Goal: Task Accomplishment & Management: Complete application form

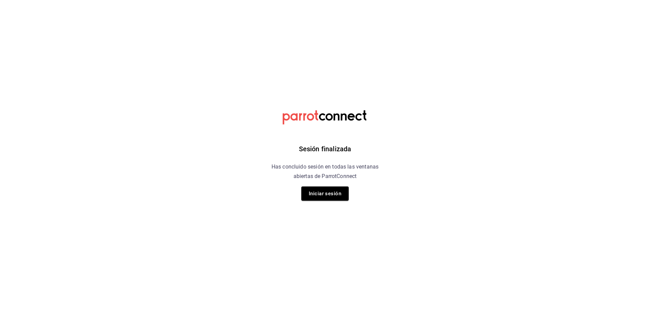
click at [329, 205] on div "Sesión finalizada Has concluido sesión en todas las ventanas abiertas de Parrot…" at bounding box center [325, 155] width 171 height 311
click at [329, 200] on button "Iniciar sesión" at bounding box center [324, 193] width 47 height 14
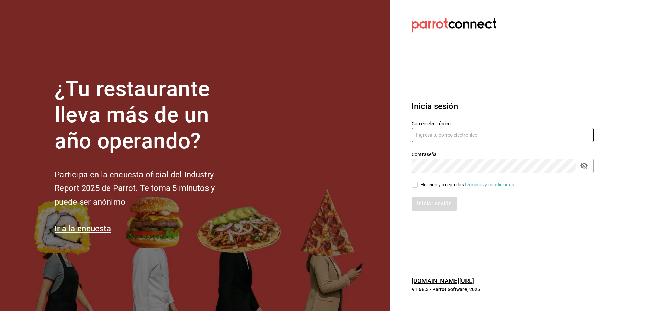
type input "[EMAIL_ADDRESS][DOMAIN_NAME]"
click at [419, 185] on span "He leído y acepto los Términos y condiciones." at bounding box center [466, 184] width 97 height 7
click at [418, 185] on input "He leído y acepto los Términos y condiciones." at bounding box center [414, 185] width 6 height 6
checkbox input "true"
click at [431, 207] on button "Iniciar sesión" at bounding box center [434, 204] width 46 height 14
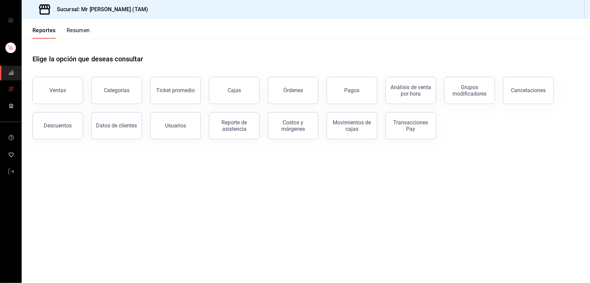
click at [8, 85] on span "mailbox folders" at bounding box center [10, 89] width 5 height 9
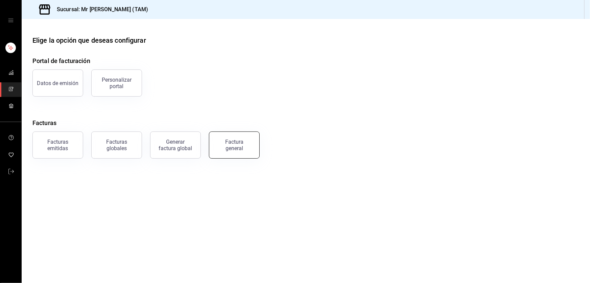
click at [239, 152] on button "Factura general" at bounding box center [234, 144] width 51 height 27
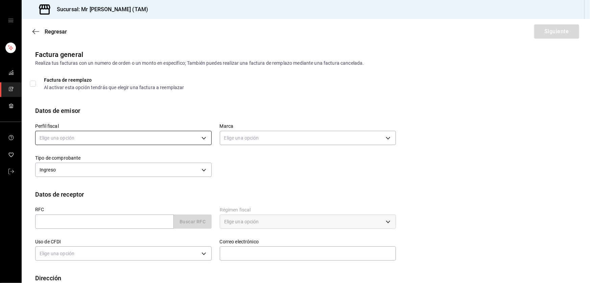
click at [41, 137] on body "Sucursal: Mr Smoky (TAM) Regresar Siguiente Factura general Realiza tus factura…" at bounding box center [295, 141] width 590 height 283
click at [64, 172] on li "LARISSA ITZEL ANG BAUTISTA" at bounding box center [123, 172] width 174 height 13
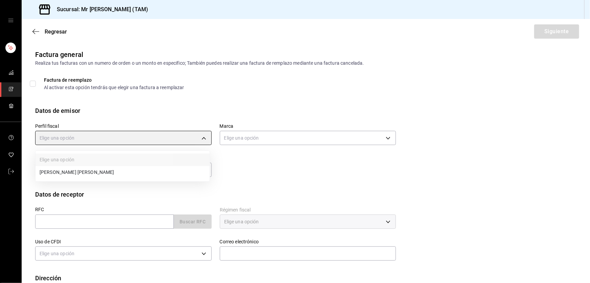
type input "81e23790-b5c9-42c9-a779-7127cee00b47"
type input "7082ddc5-3cea-471a-bd4f-d41619b848f0"
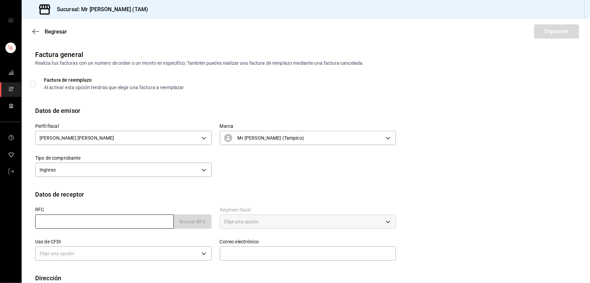
click at [54, 215] on input "text" at bounding box center [104, 221] width 139 height 14
paste input "IAC000306PI6"
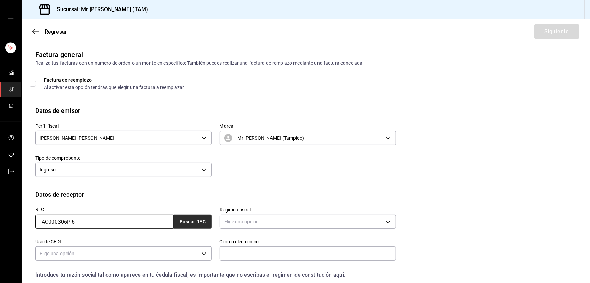
type input "IAC000306PI6"
click at [189, 223] on button "Buscar RFC" at bounding box center [193, 221] width 38 height 14
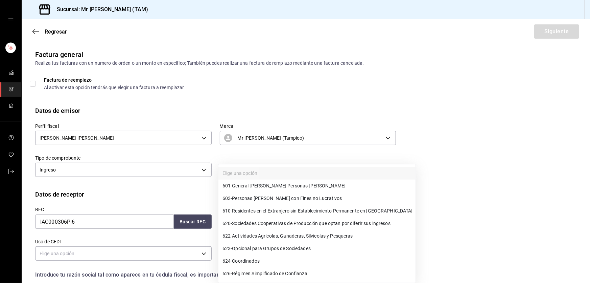
click at [277, 220] on body "Sucursal: Mr Smoky (TAM) Regresar Siguiente Factura general Realiza tus factura…" at bounding box center [295, 141] width 590 height 283
click at [270, 187] on span "601 - General de Ley Personas Morales" at bounding box center [284, 185] width 123 height 7
type input "601"
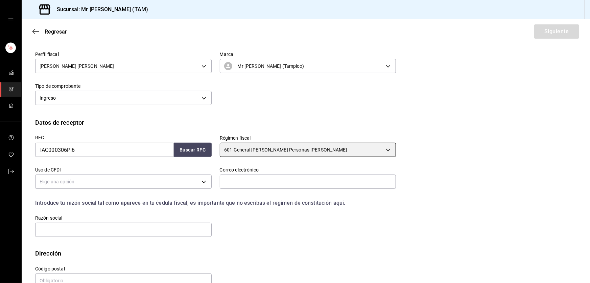
scroll to position [88, 0]
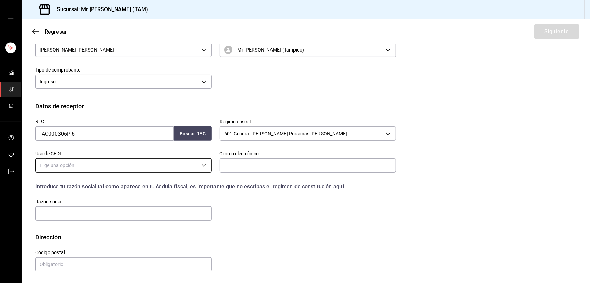
click at [99, 169] on body "Sucursal: Mr Smoky (TAM) Regresar Siguiente Factura general Realiza tus factura…" at bounding box center [295, 141] width 590 height 283
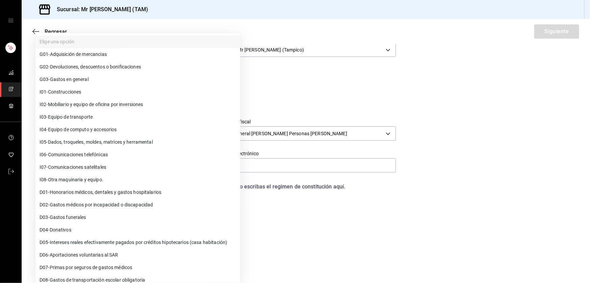
click at [77, 83] on li "G03 - Gastos en general" at bounding box center [138, 79] width 205 height 13
type input "G03"
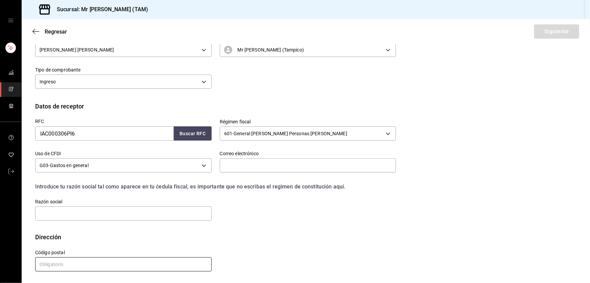
click at [62, 261] on input "text" at bounding box center [123, 264] width 177 height 14
paste input "03810"
type input "03810"
click at [86, 214] on input "text" at bounding box center [123, 213] width 177 height 14
paste input "INGENIERIA EN ADMINISTRACION DE CONTRATOS"
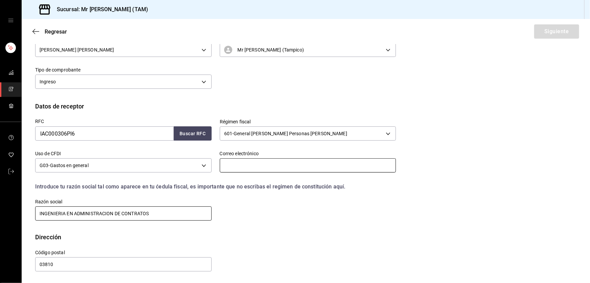
type input "INGENIERIA EN ADMINISTRACION DE CONTRATOS"
click at [243, 165] on input "text" at bounding box center [308, 165] width 177 height 14
click at [254, 96] on div "Perfil fiscal LARISSA ITZEL ANG BAUTISTA 81e23790-b5c9-42c9-a779-7127cee00b47 M…" at bounding box center [306, 64] width 542 height 74
click at [308, 164] on input "text" at bounding box center [308, 165] width 177 height 14
type input "contabilidad@mrsmoky.mx"
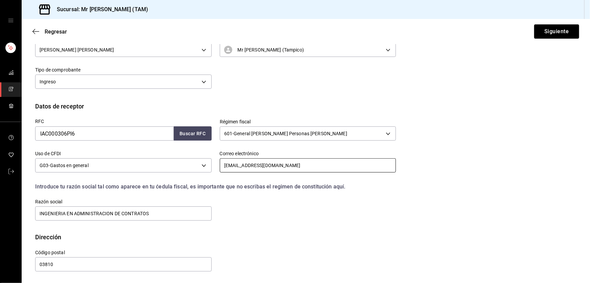
click at [356, 161] on input "contabilidad@mrsmoky.mx" at bounding box center [308, 165] width 177 height 14
click at [388, 210] on div "RFC IAC000306PI6 Buscar RFC Régimen fiscal 601 - General de Ley Personas Morale…" at bounding box center [211, 166] width 369 height 111
click at [551, 28] on button "Siguiente" at bounding box center [557, 31] width 45 height 14
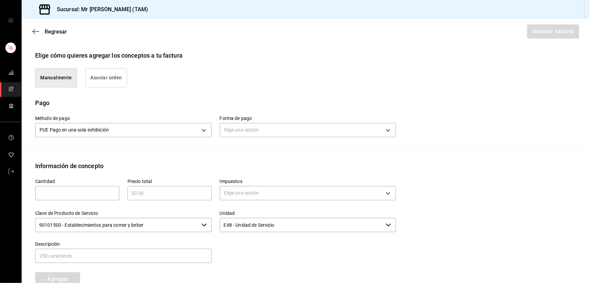
scroll to position [184, 0]
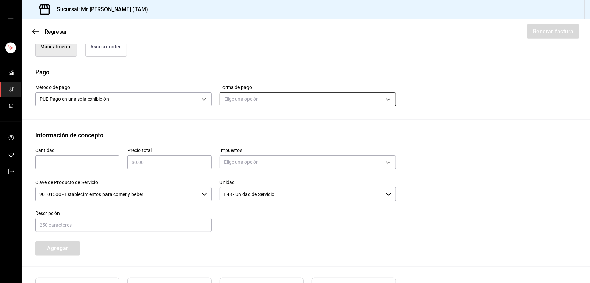
click at [272, 93] on body "Sucursal: Mr Smoky (TAM) Regresar Generar factura Emisor Perfil fiscal LARISSA …" at bounding box center [295, 141] width 590 height 283
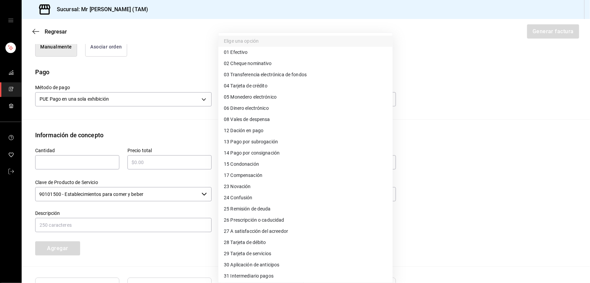
click at [258, 84] on span "04 Tarjeta de crédito" at bounding box center [246, 85] width 44 height 7
type input "04"
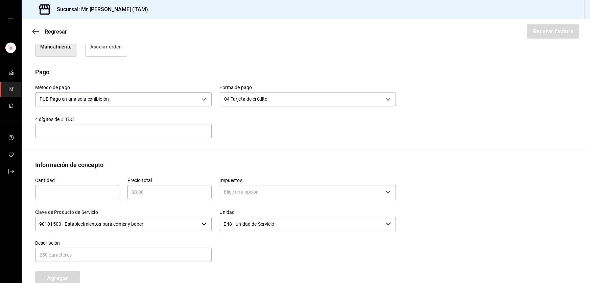
click at [125, 132] on input "text" at bounding box center [123, 131] width 177 height 8
type input "302"
click at [53, 188] on input "text" at bounding box center [77, 192] width 84 height 8
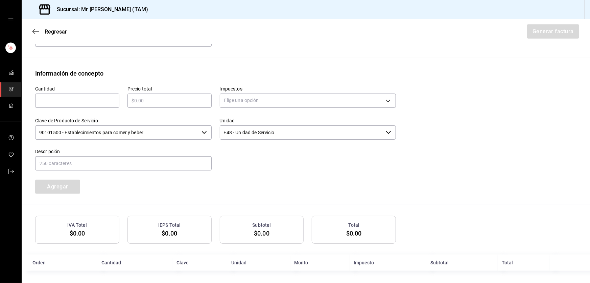
scroll to position [277, 0]
click at [64, 99] on input "text" at bounding box center [77, 99] width 84 height 8
type input "1"
type input "$215"
click at [257, 98] on body "Sucursal: Mr Smoky (TAM) Regresar Generar factura Emisor Perfil fiscal LARISSA …" at bounding box center [295, 141] width 590 height 283
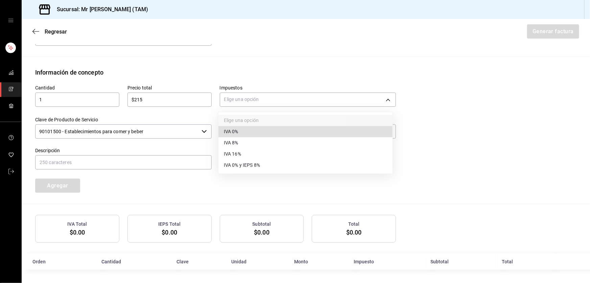
click at [236, 151] on span "IVA 16%" at bounding box center [232, 153] width 17 height 7
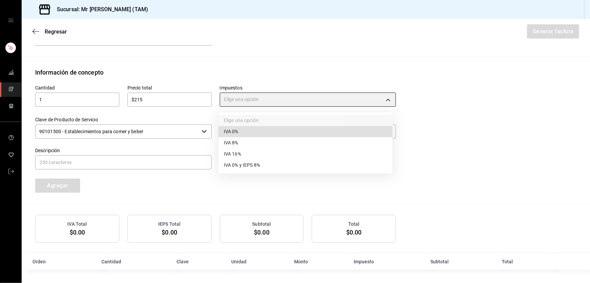
type input "IVA_16"
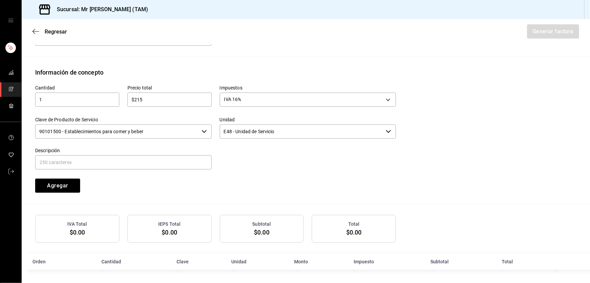
click at [171, 126] on input "90101500 - Establecimientos para comer y beber" at bounding box center [117, 131] width 164 height 14
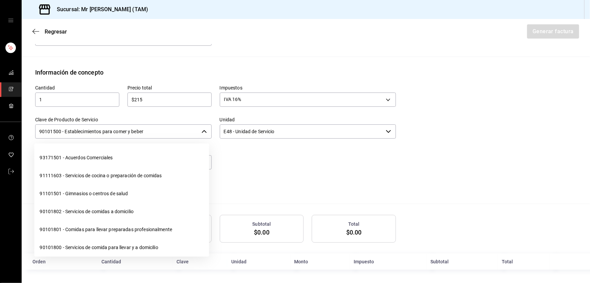
click at [171, 126] on input "90101500 - Establecimientos para comer y beber" at bounding box center [117, 131] width 164 height 14
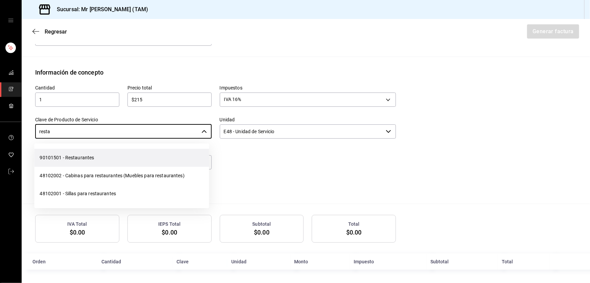
click at [115, 158] on li "90101501 - Restaurantes" at bounding box center [121, 158] width 175 height 18
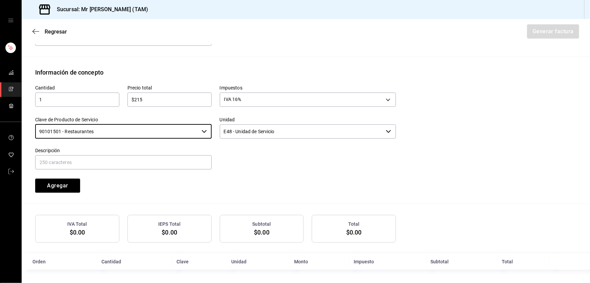
type input "90101501 - Restaurantes"
click at [115, 158] on input "text" at bounding box center [123, 162] width 177 height 14
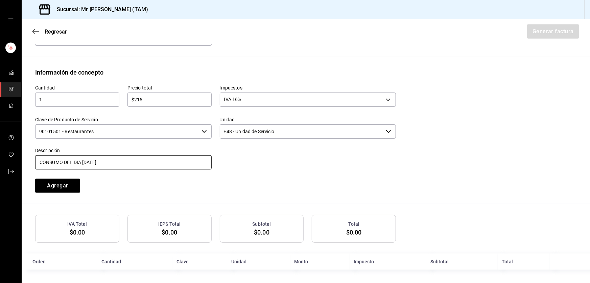
click at [82, 162] on input "CONSUMO DEL DIA 17 AGOSTO 2025" at bounding box center [123, 162] width 177 height 14
click at [83, 162] on input "CONSUMO DEL DIA 17 AGOSTO 2025" at bounding box center [123, 162] width 177 height 14
click at [145, 162] on input "CONSUMO DEL DIA 20 AGOSTO 2025" at bounding box center [123, 162] width 177 height 14
type input "CONSUMO DEL DIA 20 AGOSTO 2025"
click at [74, 181] on button "Agregar" at bounding box center [57, 185] width 45 height 14
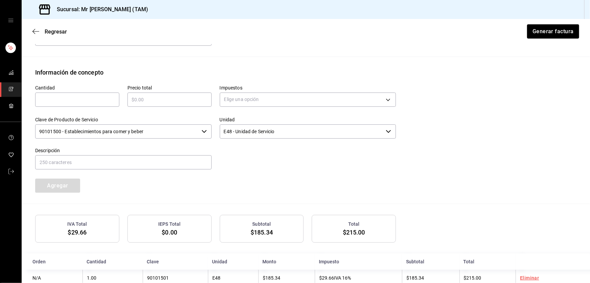
click at [73, 97] on input "text" at bounding box center [77, 99] width 84 height 8
type input "1"
type input "$21.50"
click at [263, 97] on body "Sucursal: Mr Smoky (TAM) Regresar Generar factura Emisor Perfil fiscal LARISSA …" at bounding box center [295, 141] width 590 height 283
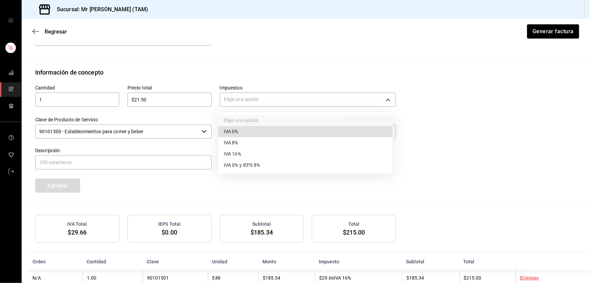
click at [240, 131] on li "IVA 0%" at bounding box center [306, 131] width 174 height 11
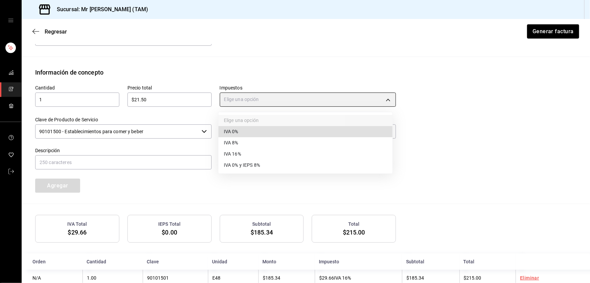
type input "IVA_0"
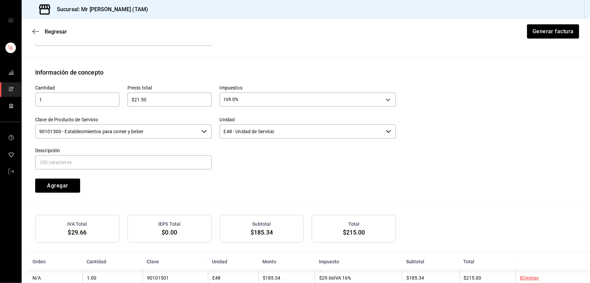
click at [161, 131] on input "90101500 - Establecimientos para comer y beber" at bounding box center [117, 131] width 164 height 14
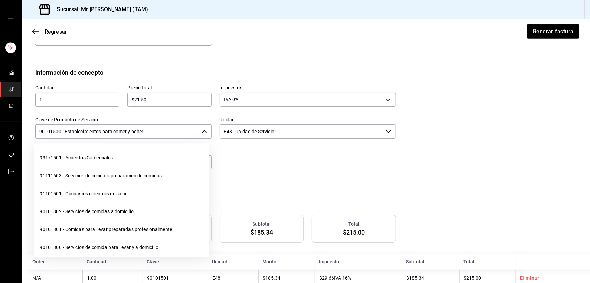
click at [161, 131] on input "90101500 - Establecimientos para comer y beber" at bounding box center [117, 131] width 164 height 14
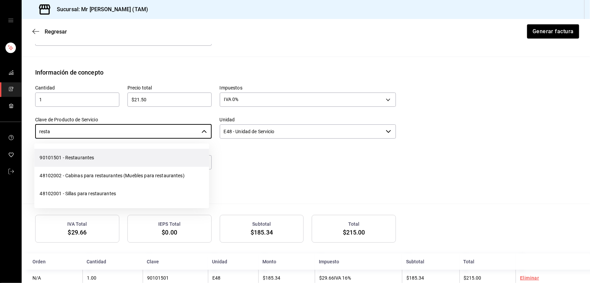
click at [139, 152] on li "90101501 - Restaurantes" at bounding box center [121, 158] width 175 height 18
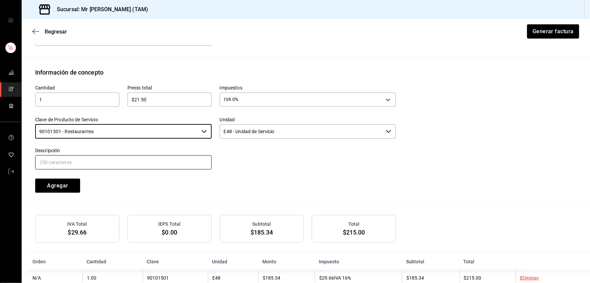
type input "90101501 - Restaurantes"
click at [134, 157] on input "text" at bounding box center [123, 162] width 177 height 14
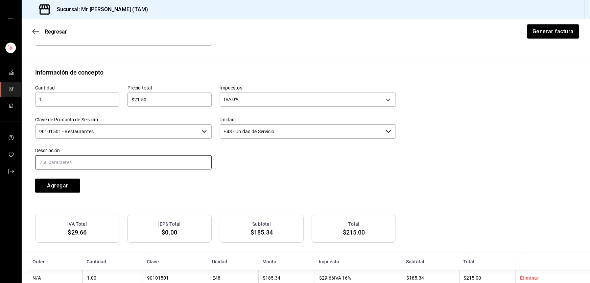
type input "PROPINA"
click at [59, 187] on button "Agregar" at bounding box center [57, 185] width 45 height 14
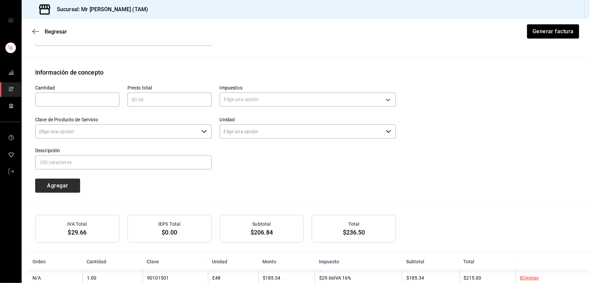
type input "90101500 - Establecimientos para comer y beber"
type input "E48 - Unidad de Servicio"
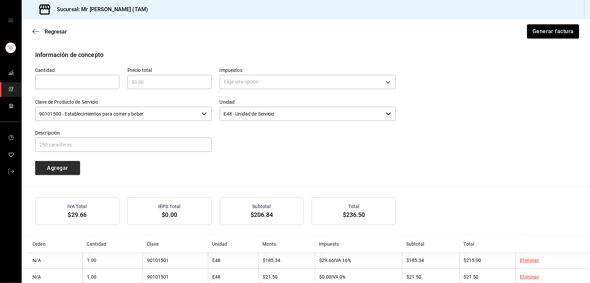
scroll to position [311, 0]
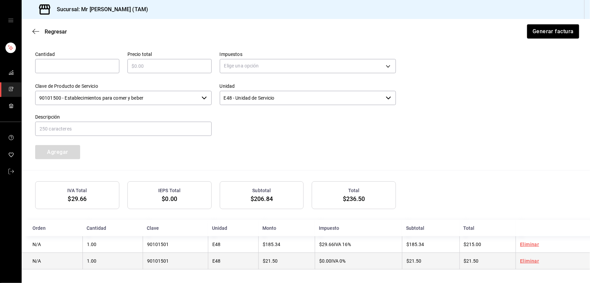
click at [345, 266] on td "$0.00 IVA 0%" at bounding box center [358, 260] width 87 height 17
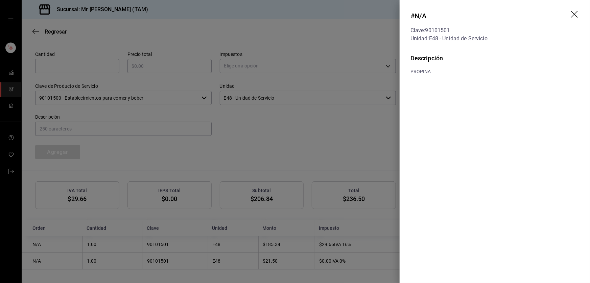
click at [575, 9] on header "# N/A Clave: 90101501 Unidad: E48 - Unidad de Servicio" at bounding box center [495, 26] width 191 height 53
click at [577, 11] on icon "drag" at bounding box center [576, 15] width 8 height 8
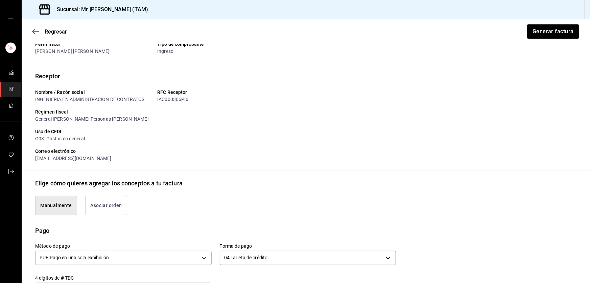
scroll to position [0, 0]
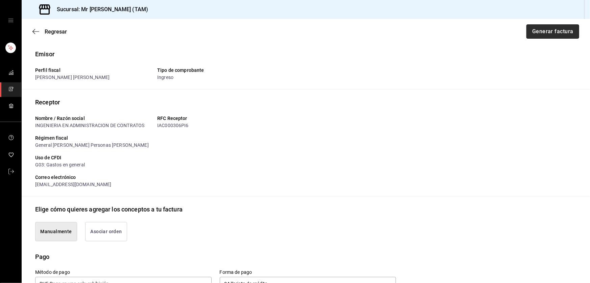
click at [560, 33] on button "Generar factura" at bounding box center [553, 31] width 53 height 14
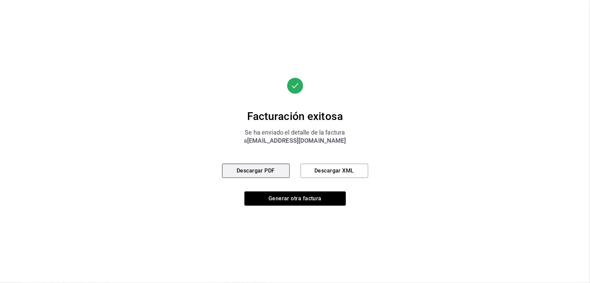
click at [233, 175] on button "Descargar PDF" at bounding box center [256, 170] width 68 height 14
click at [349, 171] on button "Descargar XML" at bounding box center [335, 170] width 68 height 14
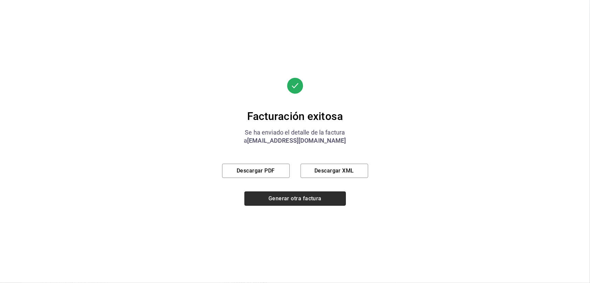
click at [300, 198] on button "Generar otra factura" at bounding box center [296, 198] width 102 height 14
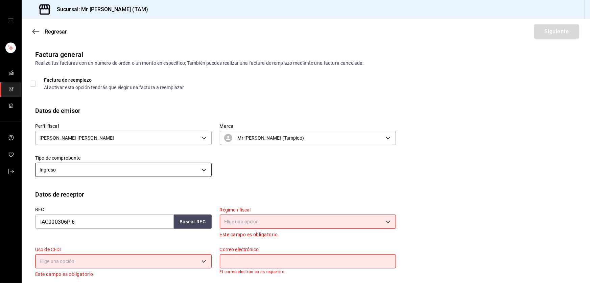
scroll to position [61, 0]
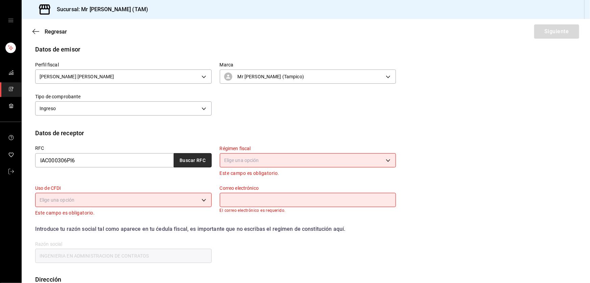
click at [179, 161] on button "Buscar RFC" at bounding box center [193, 160] width 38 height 14
type input "contabilidad@mrsmoky.mx"
type input "03810"
type input "601"
type input "G03"
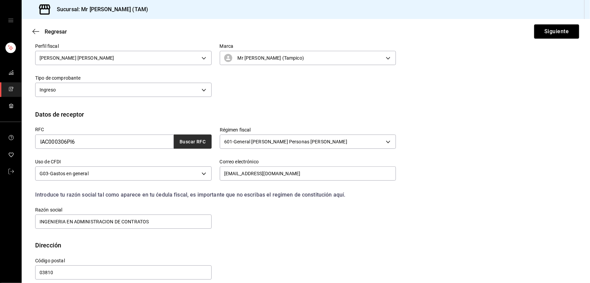
scroll to position [88, 0]
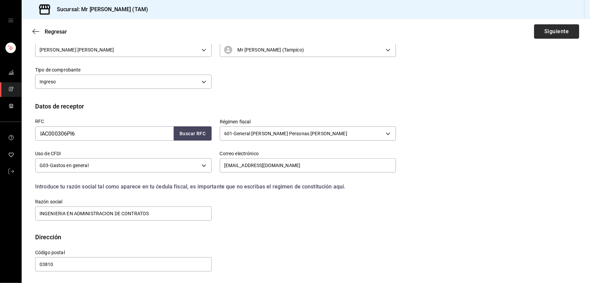
click at [548, 34] on button "Siguiente" at bounding box center [557, 31] width 45 height 14
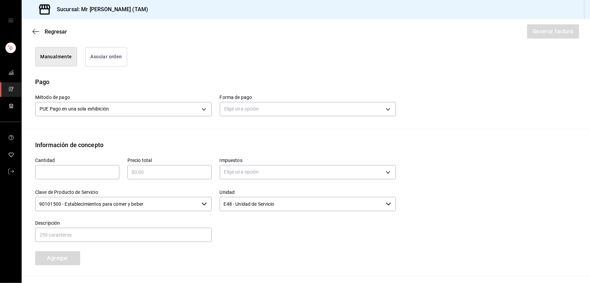
scroll to position [185, 0]
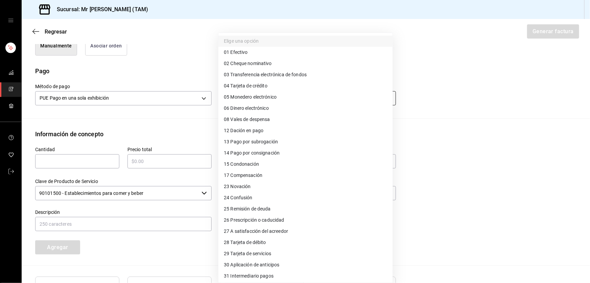
click at [237, 98] on body "Sucursal: Mr Smoky (TAM) Regresar Generar factura Emisor Perfil fiscal LARISSA …" at bounding box center [295, 141] width 590 height 283
click at [239, 84] on span "04 Tarjeta de crédito" at bounding box center [246, 85] width 44 height 7
type input "04"
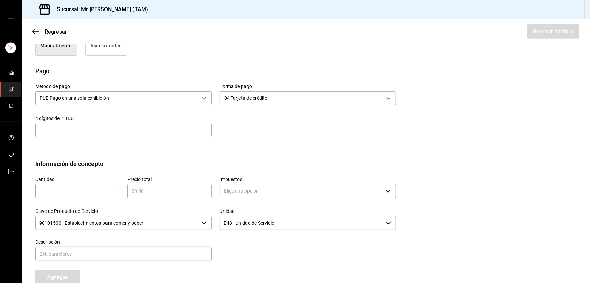
click at [108, 134] on div "​" at bounding box center [123, 130] width 177 height 14
type input "302"
click at [77, 189] on input "text" at bounding box center [77, 191] width 84 height 8
type input "2"
type input "1"
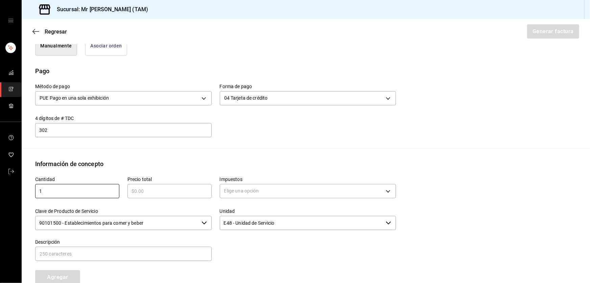
click at [167, 192] on input "text" at bounding box center [170, 191] width 84 height 8
type input "$355"
click at [245, 191] on body "Sucursal: Mr Smoky (TAM) Regresar Generar factura Emisor Perfil fiscal LARISSA …" at bounding box center [295, 141] width 590 height 283
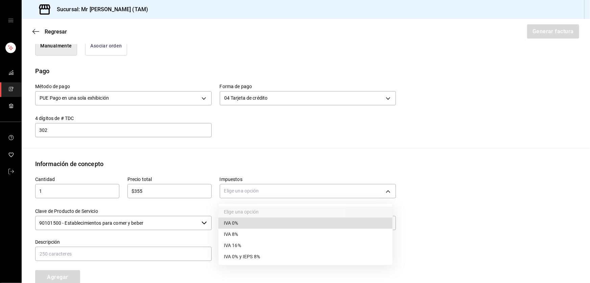
click at [262, 241] on li "IVA 16%" at bounding box center [306, 245] width 174 height 11
type input "IVA_16"
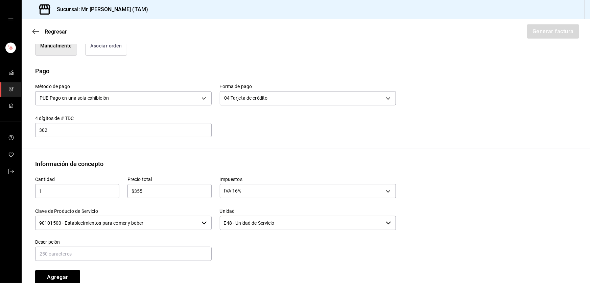
click at [175, 220] on input "90101500 - Establecimientos para comer y beber" at bounding box center [117, 223] width 164 height 14
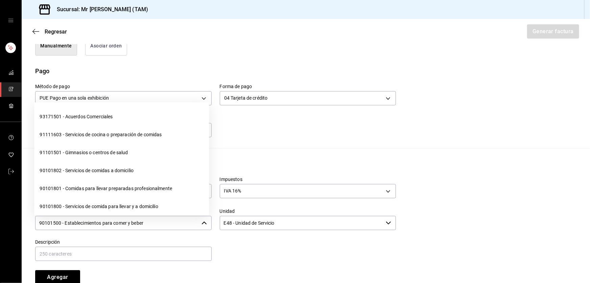
click at [175, 220] on input "90101500 - Establecimientos para comer y beber" at bounding box center [117, 223] width 164 height 14
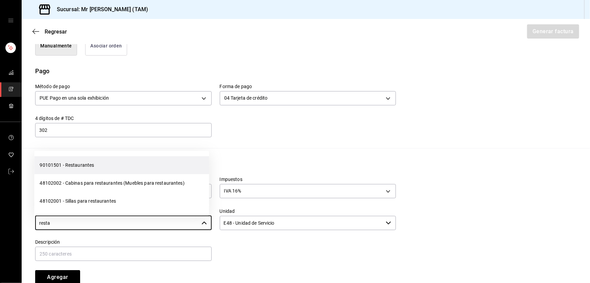
click at [122, 168] on li "90101501 - Restaurantes" at bounding box center [121, 165] width 175 height 18
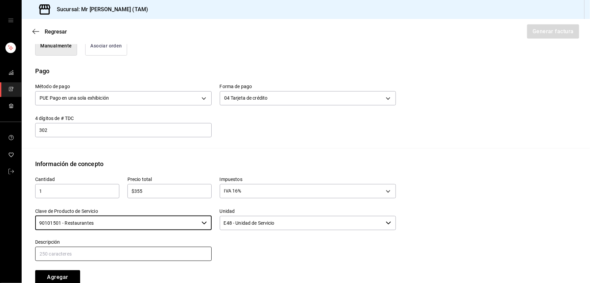
type input "90101501 - Restaurantes"
click at [100, 259] on input "text" at bounding box center [123, 253] width 177 height 14
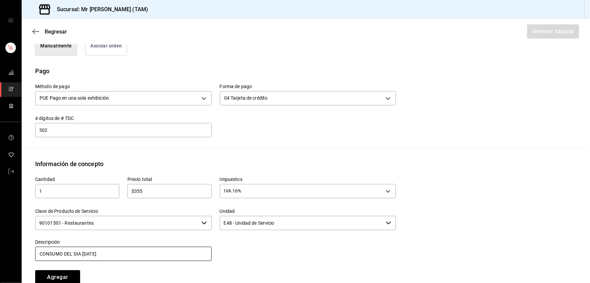
click at [83, 254] on input "CONSUMO DEL DIA 17 AGOSTO 2025" at bounding box center [123, 253] width 177 height 14
type input "CONSUMO DEL DIA 21 AGOSTO 2025"
click at [129, 260] on div "Descripción CONSUMO DEL DIA 21 AGOSTO 2025" at bounding box center [123, 250] width 177 height 23
click at [129, 254] on input "CONSUMO DEL DIA 21 AGOSTO 2025" at bounding box center [123, 253] width 177 height 14
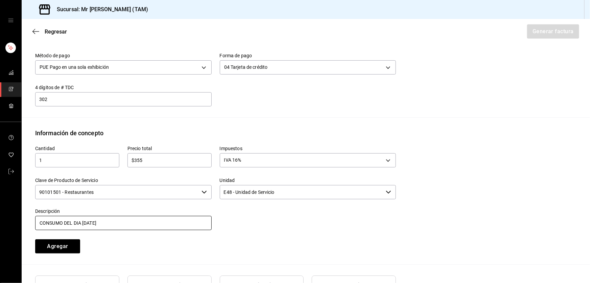
scroll to position [247, 0]
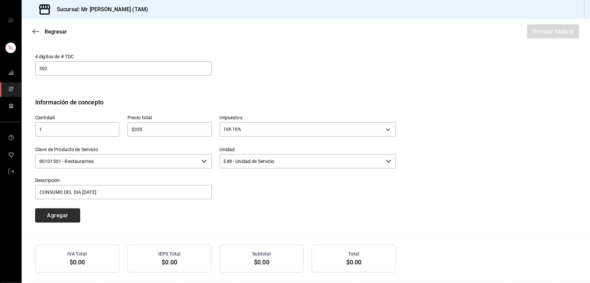
click at [71, 217] on button "Agregar" at bounding box center [57, 215] width 45 height 14
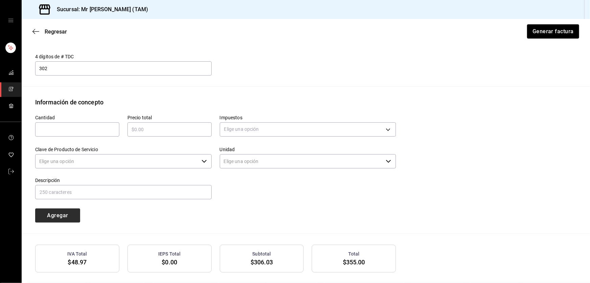
type input "90101500 - Establecimientos para comer y beber"
type input "E48 - Unidad de Servicio"
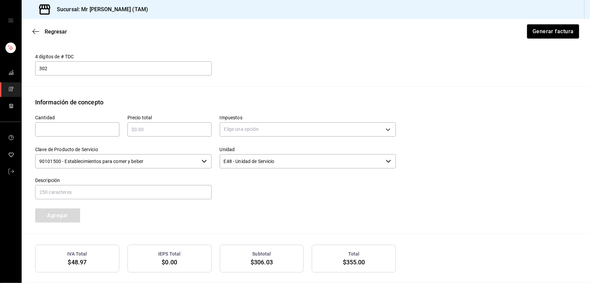
click at [80, 129] on input "text" at bounding box center [77, 129] width 84 height 8
type input "1"
click at [142, 133] on input "text" at bounding box center [170, 129] width 84 height 8
type input "$35.50"
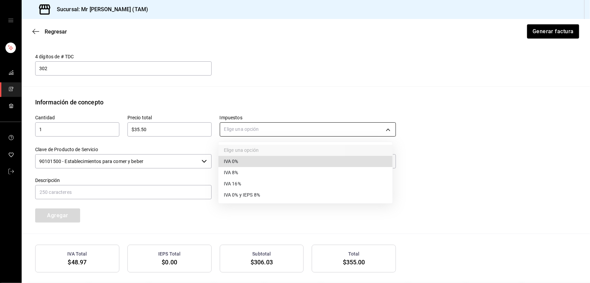
click at [243, 131] on body "Sucursal: Mr Smoky (TAM) Regresar Generar factura Emisor Perfil fiscal LARISSA …" at bounding box center [295, 141] width 590 height 283
click at [239, 158] on span "IVA 0%" at bounding box center [231, 161] width 15 height 7
type input "IVA_0"
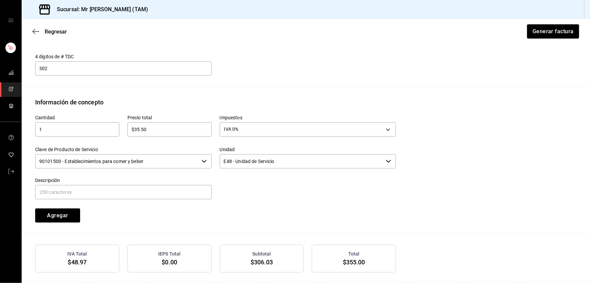
click at [189, 159] on input "90101500 - Establecimientos para comer y beber" at bounding box center [117, 161] width 164 height 14
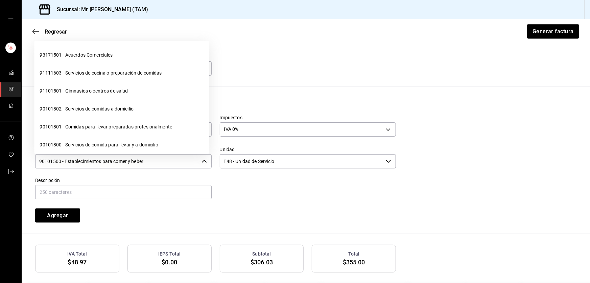
click at [189, 159] on input "90101500 - Establecimientos para comer y beber" at bounding box center [117, 161] width 164 height 14
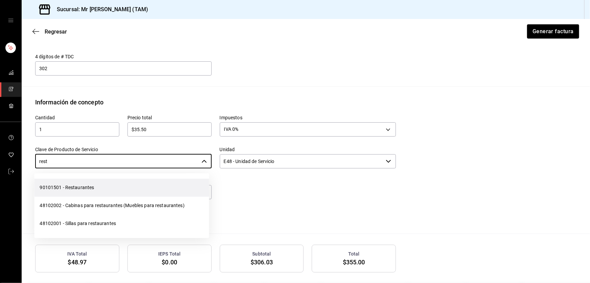
click at [134, 193] on li "90101501 - Restaurantes" at bounding box center [121, 187] width 175 height 18
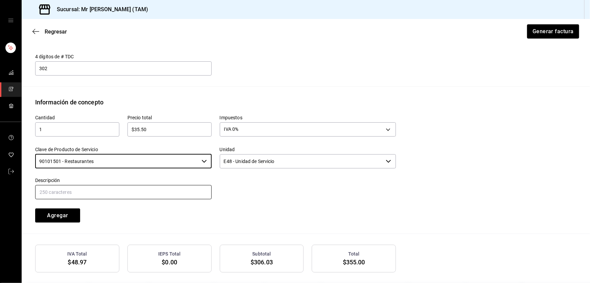
type input "90101501 - Restaurantes"
click at [102, 188] on input "text" at bounding box center [123, 192] width 177 height 14
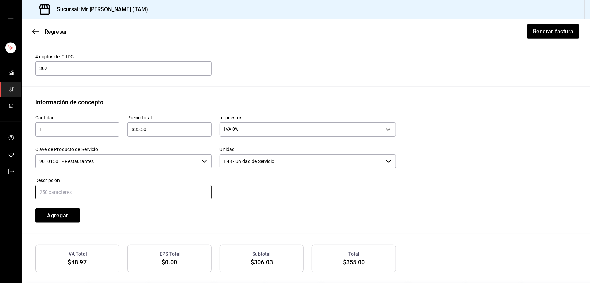
type input "PROPINA"
click at [144, 211] on div "Cantidad 1 ​ Precio total $35.50 ​ Impuestos IVA 0% IVA_0 Clave de Producto de …" at bounding box center [211, 165] width 369 height 116
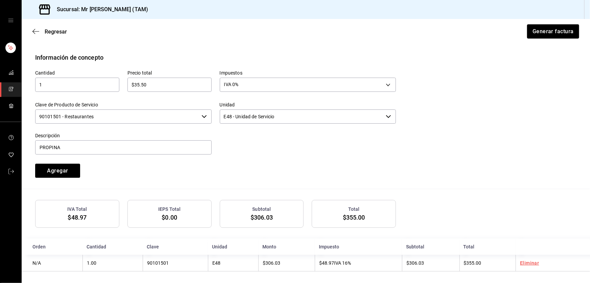
scroll to position [294, 0]
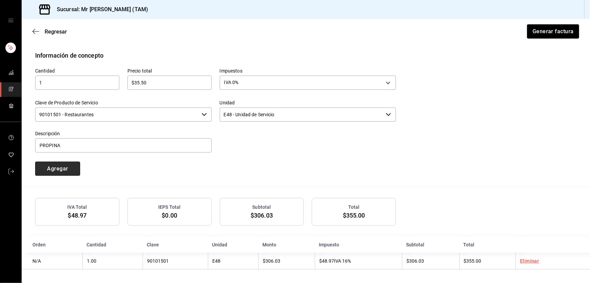
click at [55, 170] on button "Agregar" at bounding box center [57, 168] width 45 height 14
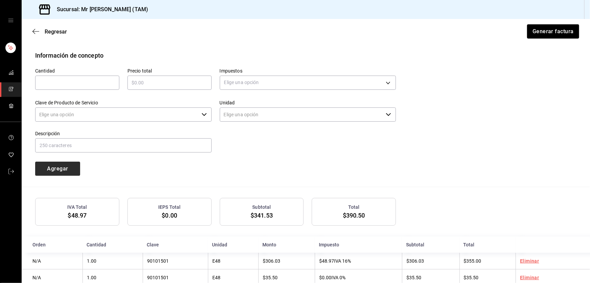
type input "90101500 - Establecimientos para comer y beber"
type input "E48 - Unidad de Servicio"
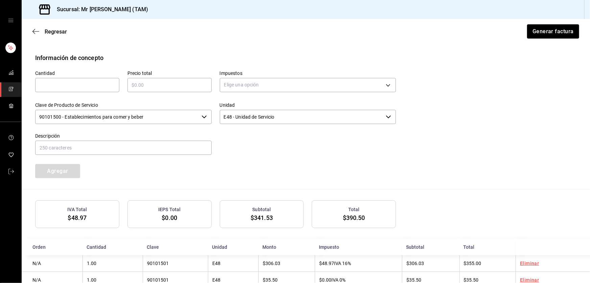
scroll to position [311, 0]
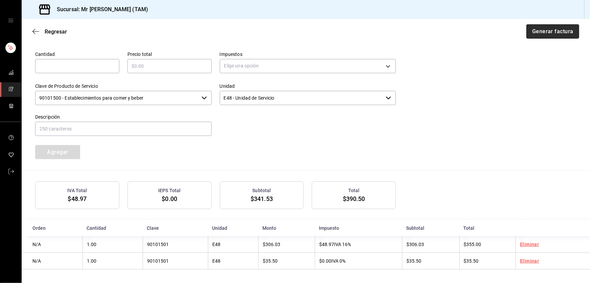
click at [555, 36] on button "Generar factura" at bounding box center [553, 31] width 53 height 14
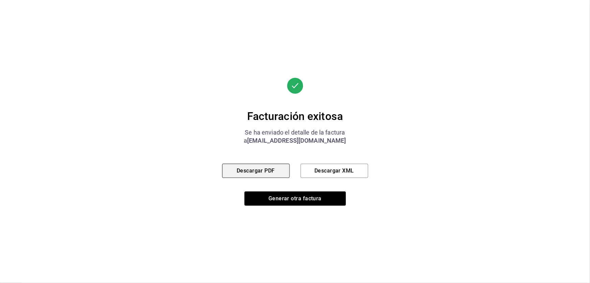
click at [256, 167] on button "Descargar PDF" at bounding box center [256, 170] width 68 height 14
click at [343, 170] on button "Descargar XML" at bounding box center [335, 170] width 68 height 14
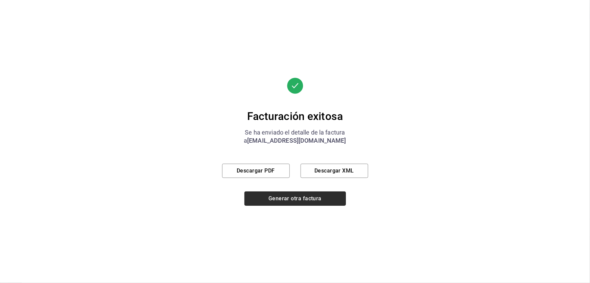
click at [302, 193] on button "Generar otra factura" at bounding box center [296, 198] width 102 height 14
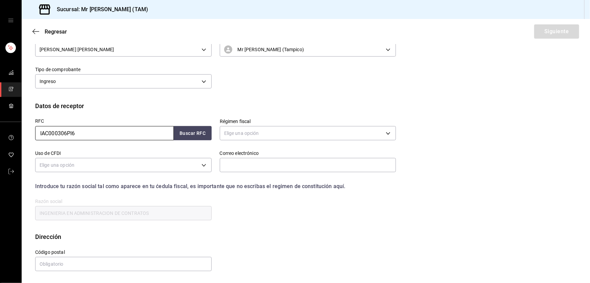
scroll to position [41, 0]
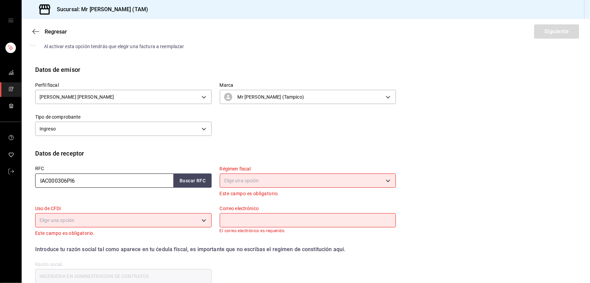
click at [88, 178] on input "IAC000306PI6" at bounding box center [104, 180] width 139 height 14
click at [79, 180] on input "IAC000306PI6" at bounding box center [104, 180] width 139 height 14
drag, startPoint x: 78, startPoint y: 180, endPoint x: 25, endPoint y: 174, distance: 53.7
click at [25, 174] on div "Datos de receptor RFC IAC000306PI6 Buscar RFC Régimen fiscal Elige una opción E…" at bounding box center [306, 222] width 569 height 146
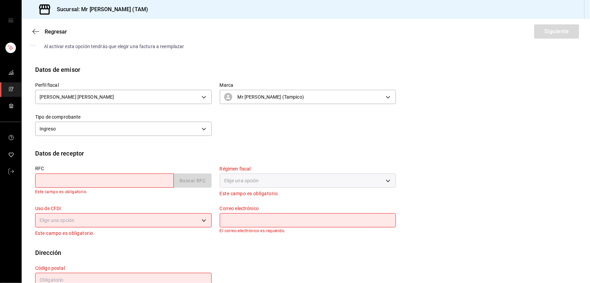
paste input "CAL8611196E1"
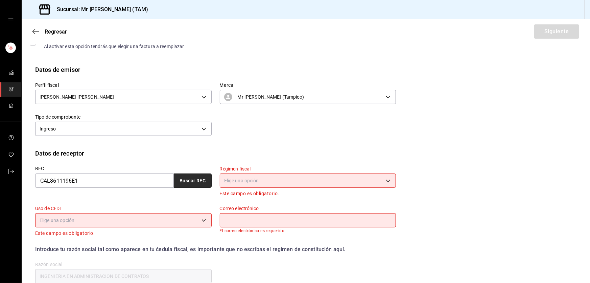
click at [185, 175] on button "Buscar RFC" at bounding box center [193, 180] width 38 height 14
click at [188, 179] on button "Buscar RFC" at bounding box center [193, 180] width 38 height 14
click at [122, 182] on input "CAL8611196E1" at bounding box center [104, 180] width 139 height 14
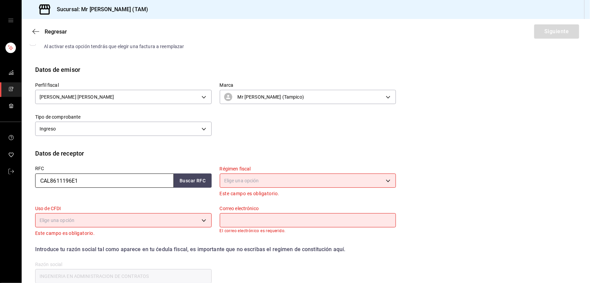
paste input "PF881020IF8"
type input "CAPF881020IF8"
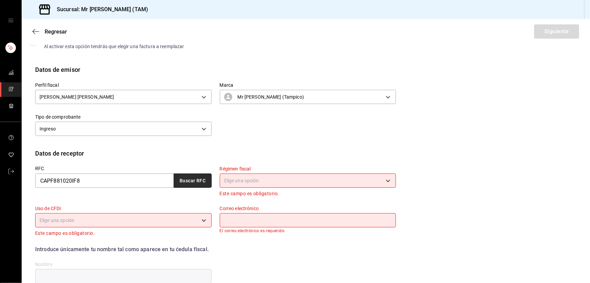
click at [179, 180] on button "Buscar RFC" at bounding box center [193, 180] width 38 height 14
click at [250, 180] on body "Sucursal: Mr Smoky (TAM) Regresar Siguiente Factura general Realiza tus factura…" at bounding box center [295, 141] width 590 height 283
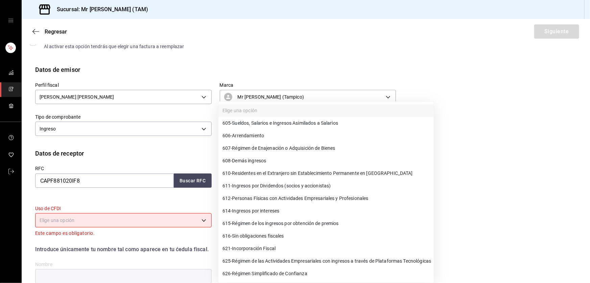
click at [258, 196] on span "612 - Personas Físicas con Actividades Empresariales y Profesionales" at bounding box center [296, 198] width 146 height 7
type input "612"
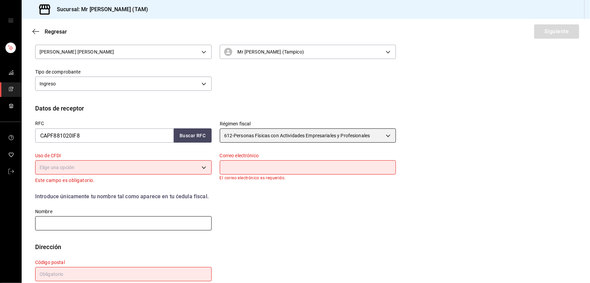
scroll to position [101, 0]
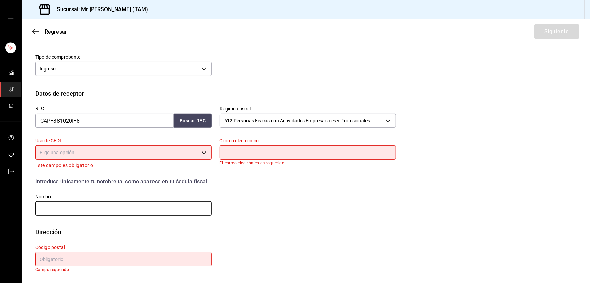
click at [141, 204] on input "text" at bounding box center [123, 208] width 177 height 14
paste input "FELIX DE JESUS CASTILLO PEREZ"
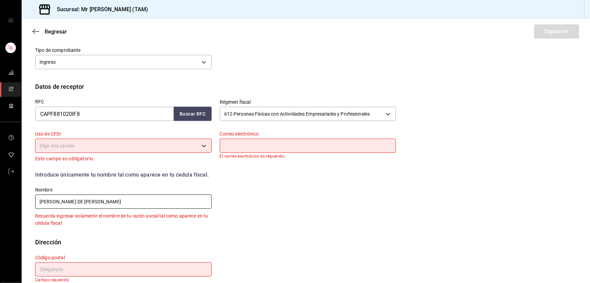
scroll to position [118, 0]
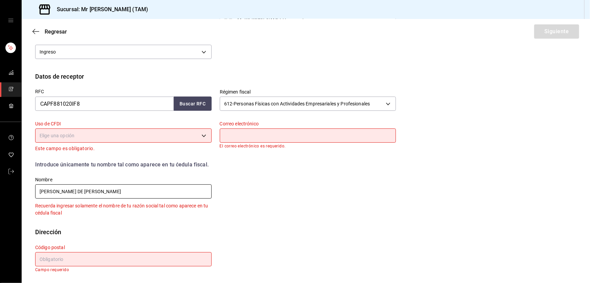
click at [60, 192] on input "FELIX DE JESUS CASTILLO PEREZ" at bounding box center [123, 191] width 177 height 14
click at [150, 193] on input "FELIX DE JESUS CASTILLO PEREZ" at bounding box center [123, 191] width 177 height 14
click at [102, 192] on input "FELIX DE JESUS CASTILLO PEREZ" at bounding box center [123, 191] width 177 height 14
drag, startPoint x: 162, startPoint y: 189, endPoint x: 30, endPoint y: 183, distance: 132.4
click at [30, 183] on div "Nombre FELIX DE JESUS CASTILLO PEREZ Recuerda ingresar solamente el nombre de t…" at bounding box center [119, 193] width 185 height 48
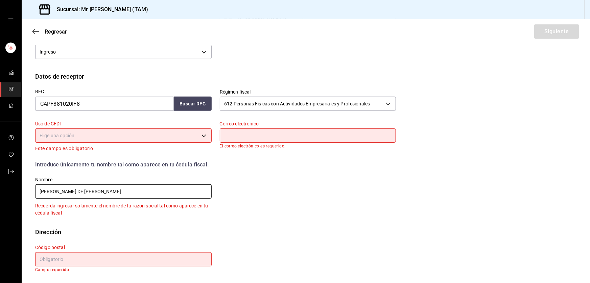
type input "FELIX DE JESUS CASTILLO PEREZ"
drag, startPoint x: 60, startPoint y: 258, endPoint x: 62, endPoint y: 254, distance: 4.4
click at [60, 258] on input "text" at bounding box center [123, 259] width 177 height 14
paste input "89510"
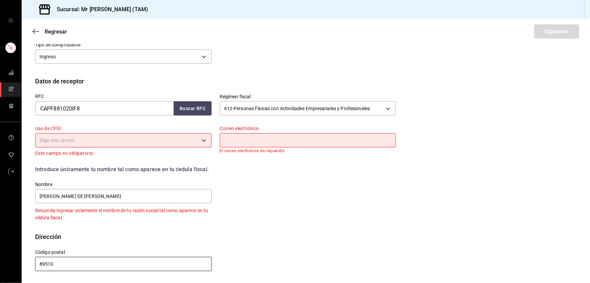
scroll to position [113, 0]
type input "89510"
click at [107, 135] on body "Sucursal: Mr Smoky (TAM) Regresar Siguiente Factura general Realiza tus factura…" at bounding box center [295, 141] width 590 height 283
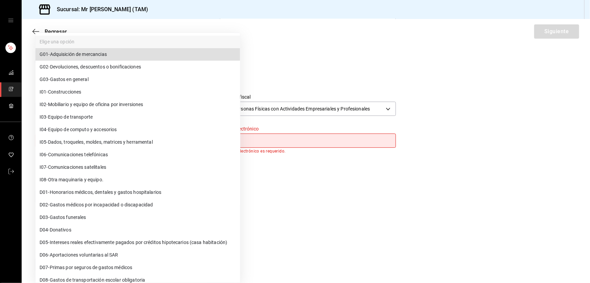
click at [83, 78] on span "G03 - Gastos en general" at bounding box center [64, 79] width 49 height 7
type input "G03"
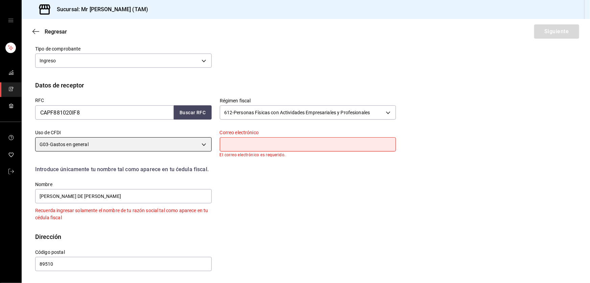
scroll to position [109, 0]
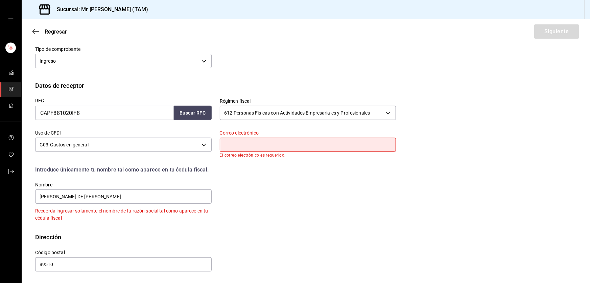
click at [260, 145] on input "text" at bounding box center [308, 144] width 177 height 14
paste input "facturacion@xaxlogistica.com"
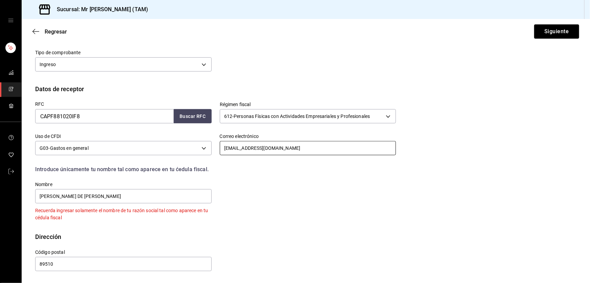
scroll to position [105, 0]
type input "facturacion@xaxlogistica.com"
drag, startPoint x: 330, startPoint y: 142, endPoint x: 210, endPoint y: 143, distance: 119.1
click at [212, 143] on div "Correo electrónico facturacion@xaxlogistica.com" at bounding box center [304, 142] width 185 height 32
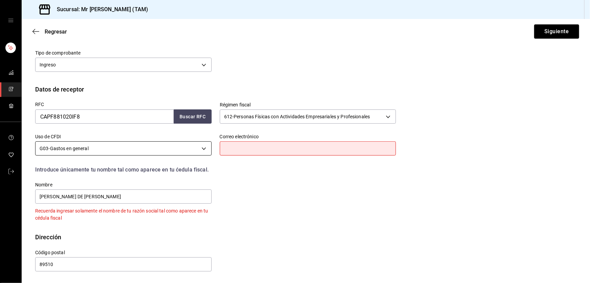
scroll to position [109, 0]
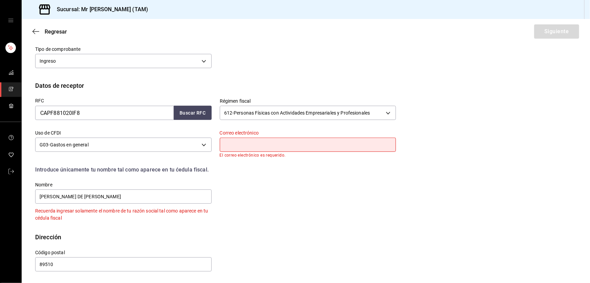
click at [238, 149] on input "text" at bounding box center [308, 144] width 177 height 14
type input "contabilidad@mrsmoky.mx"
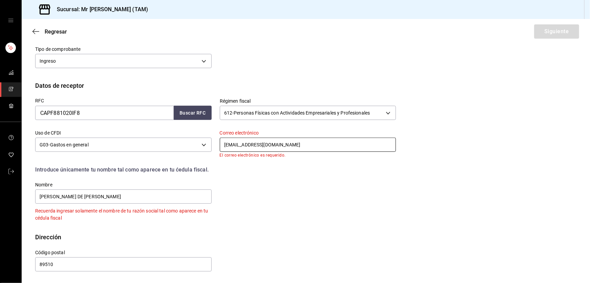
scroll to position [105, 0]
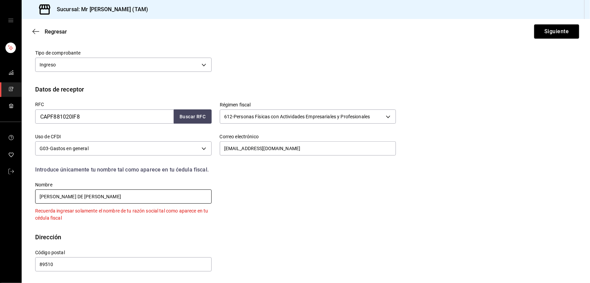
click at [186, 200] on input "FELIX DE JESUS CASTILLO PEREZ" at bounding box center [123, 196] width 177 height 14
click at [268, 200] on div "RFC CAPF881020IF8 Buscar RFC Régimen fiscal 612 - Personas Físicas con Activida…" at bounding box center [211, 158] width 369 height 128
click at [565, 32] on button "Siguiente" at bounding box center [557, 31] width 45 height 14
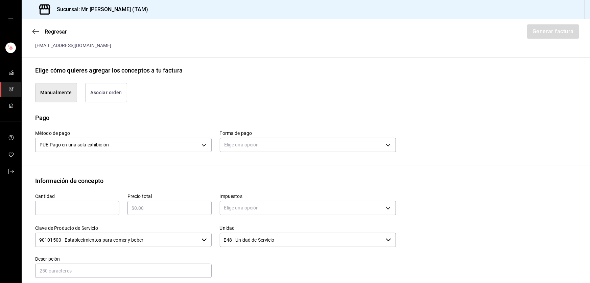
scroll to position [197, 0]
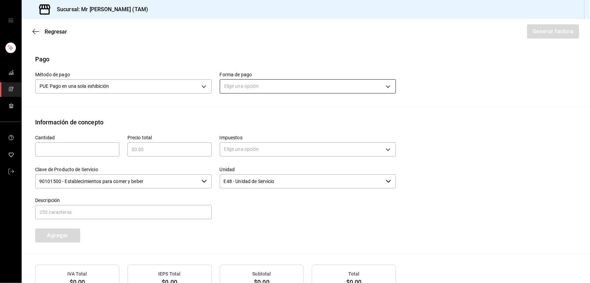
click at [260, 82] on body "Sucursal: Mr Smoky (TAM) Regresar Generar factura Emisor Perfil fiscal LARISSA …" at bounding box center [295, 141] width 590 height 283
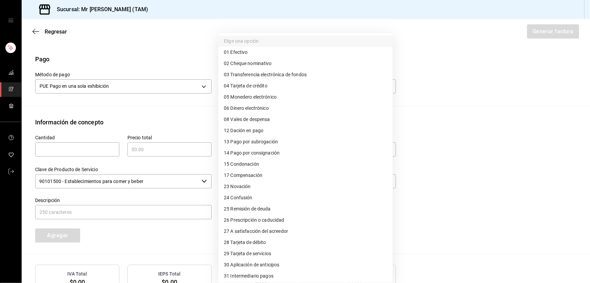
click at [242, 240] on span "28 Tarjeta de débito" at bounding box center [245, 242] width 42 height 7
type input "28"
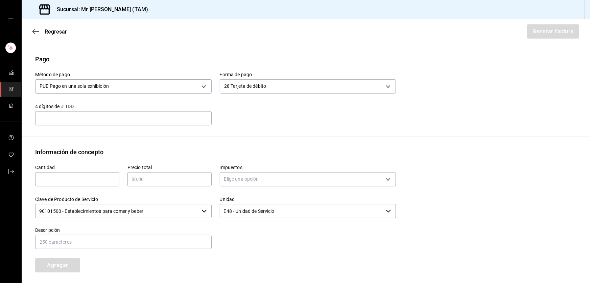
click at [159, 116] on input "text" at bounding box center [123, 118] width 177 height 8
type input "796"
click at [80, 180] on input "text" at bounding box center [77, 179] width 84 height 8
type input "1"
type input "$615"
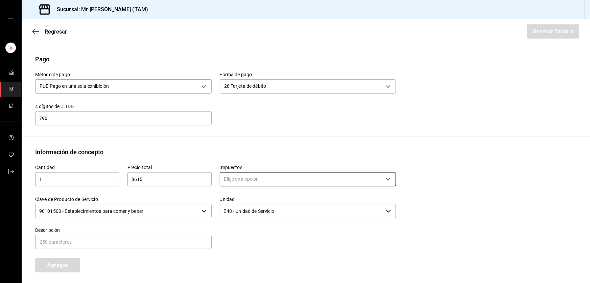
click at [244, 181] on body "Sucursal: Mr Smoky (TAM) Regresar Generar factura Emisor Perfil fiscal LARISSA …" at bounding box center [295, 141] width 590 height 283
click at [238, 233] on span "IVA 16%" at bounding box center [232, 232] width 17 height 7
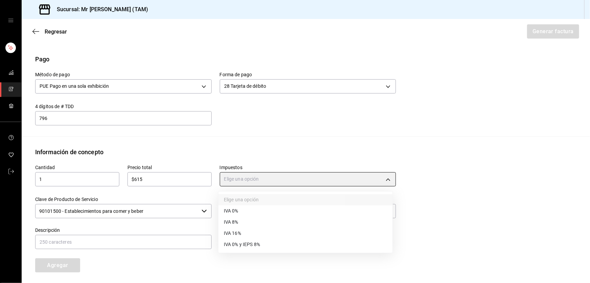
type input "IVA_16"
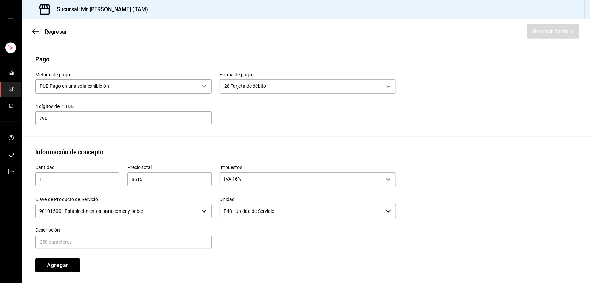
click at [165, 210] on input "90101500 - Establecimientos para comer y beber" at bounding box center [117, 211] width 164 height 14
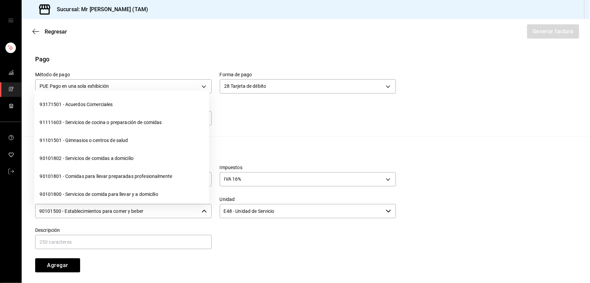
click at [165, 210] on input "90101500 - Establecimientos para comer y beber" at bounding box center [117, 211] width 164 height 14
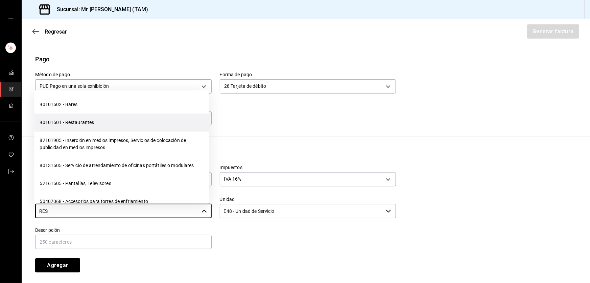
click at [71, 123] on li "90101501 - Restaurantes" at bounding box center [121, 122] width 175 height 18
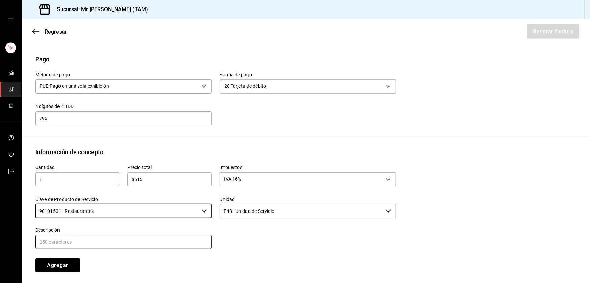
type input "90101501 - Restaurantes"
click at [129, 245] on input "text" at bounding box center [123, 241] width 177 height 14
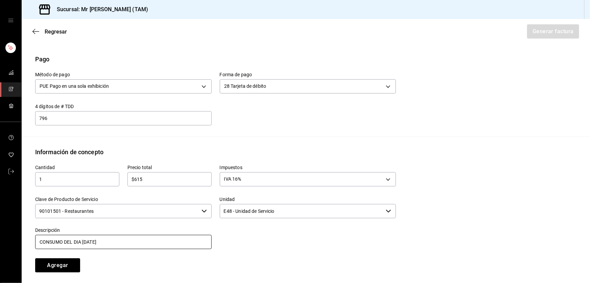
click at [84, 244] on input "CONSUMO DEL DIA 02 AGOSTO 2025" at bounding box center [123, 241] width 177 height 14
click at [127, 237] on input "CONSUMO DEL DIA 24 AGOSTO 2025" at bounding box center [123, 241] width 177 height 14
type input "CONSUMO DEL DIA 24 AGOSTO 2025"
click at [61, 263] on button "Agregar" at bounding box center [57, 265] width 45 height 14
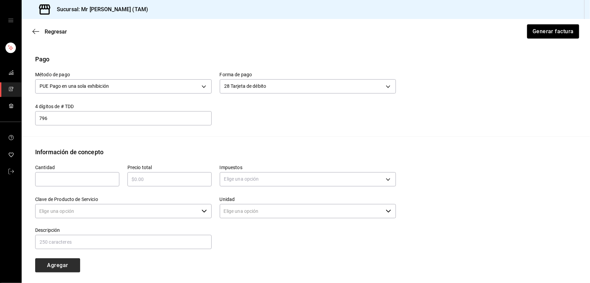
type input "90101500 - Establecimientos para comer y beber"
type input "E48 - Unidad de Servicio"
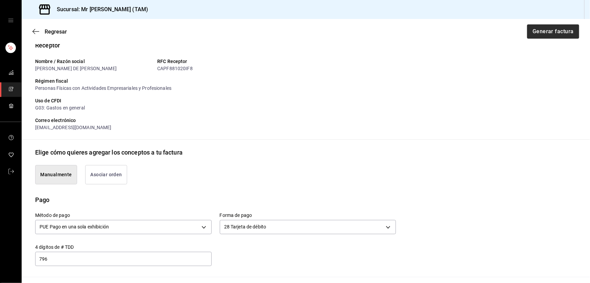
scroll to position [47, 0]
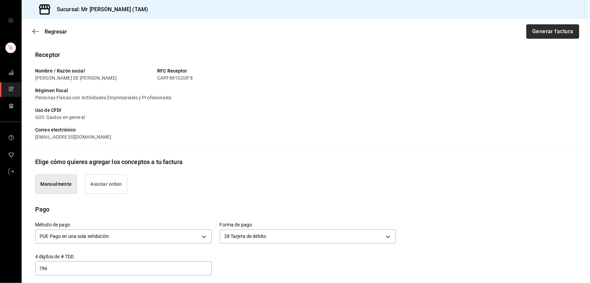
click at [547, 31] on button "Generar factura" at bounding box center [553, 31] width 53 height 14
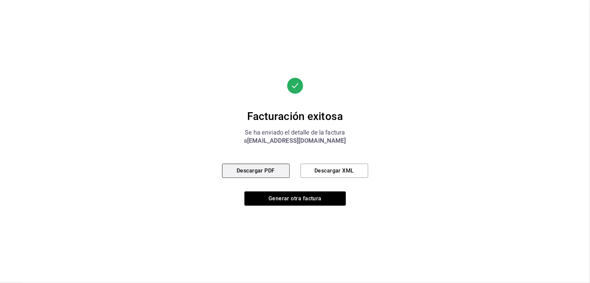
click at [258, 169] on button "Descargar PDF" at bounding box center [256, 170] width 68 height 14
click at [358, 176] on button "Descargar XML" at bounding box center [335, 170] width 68 height 14
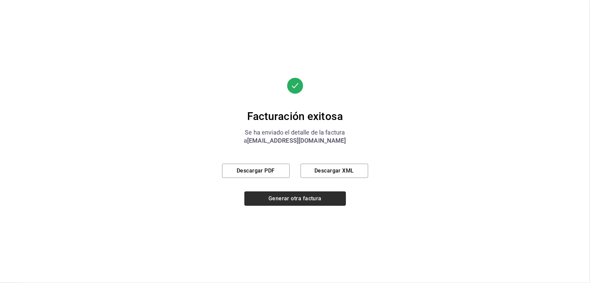
click at [295, 203] on button "Generar otra factura" at bounding box center [296, 198] width 102 height 14
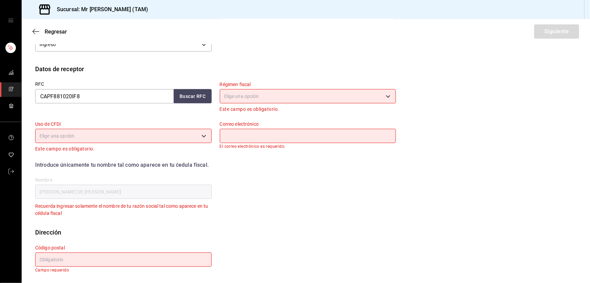
scroll to position [0, 0]
